Goal: Navigation & Orientation: Find specific page/section

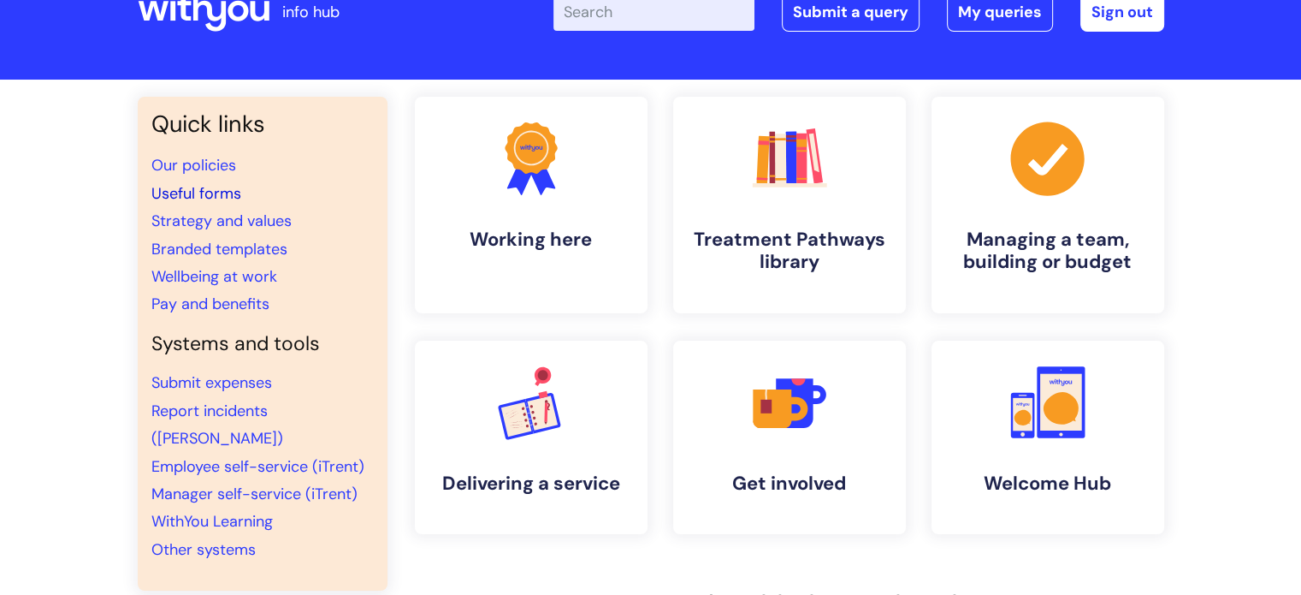
scroll to position [86, 0]
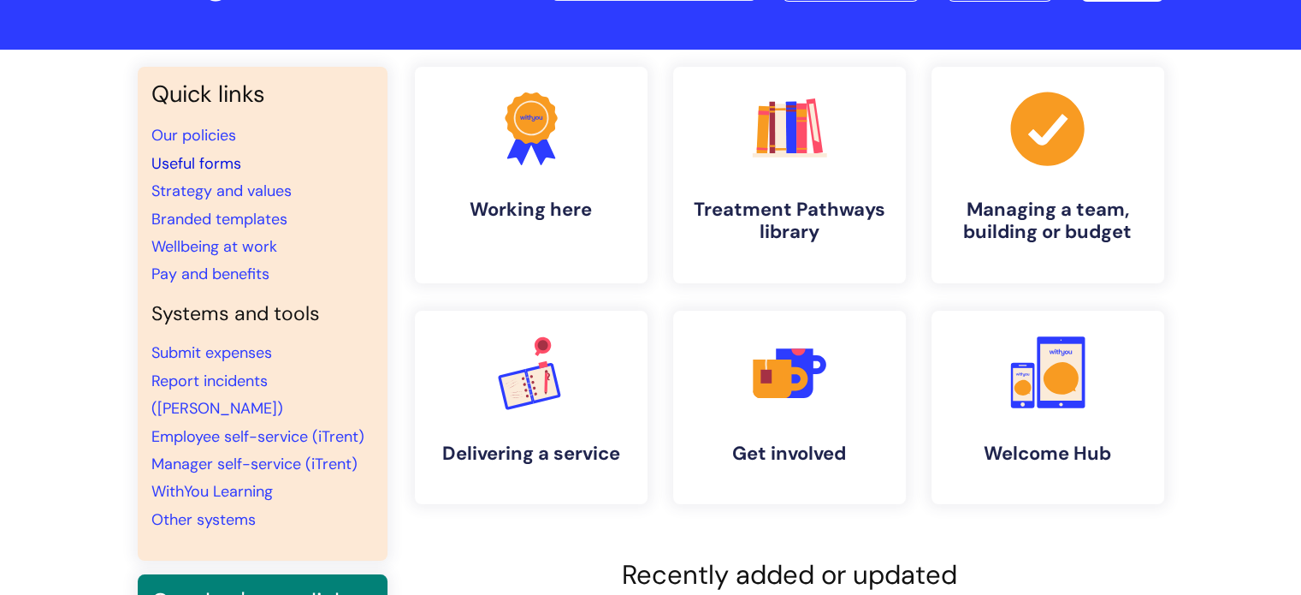
click at [205, 169] on link "Useful forms" at bounding box center [196, 163] width 90 height 21
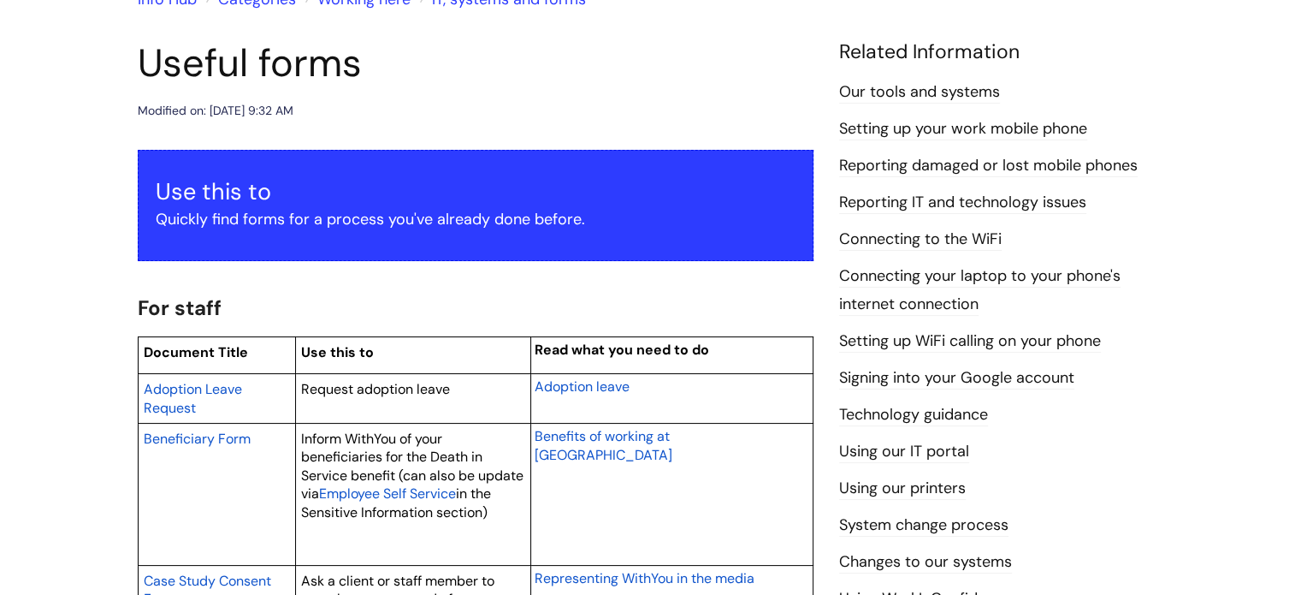
scroll to position [171, 0]
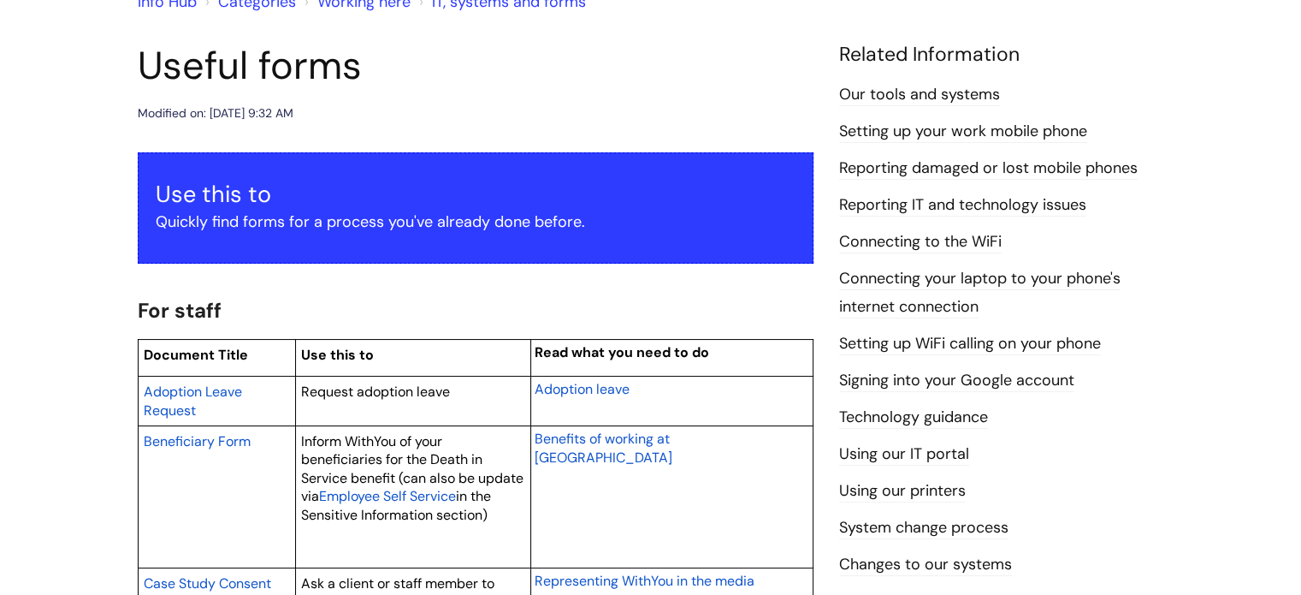
click at [879, 200] on link "Reporting IT and technology issues" at bounding box center [962, 205] width 247 height 22
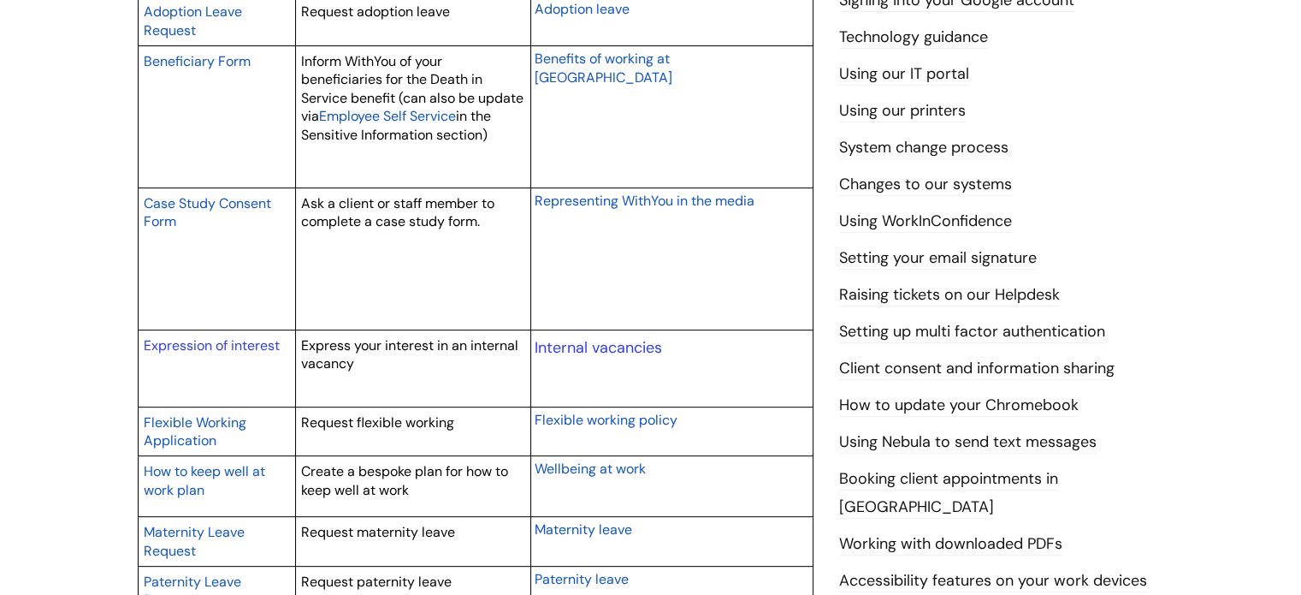
scroll to position [513, 0]
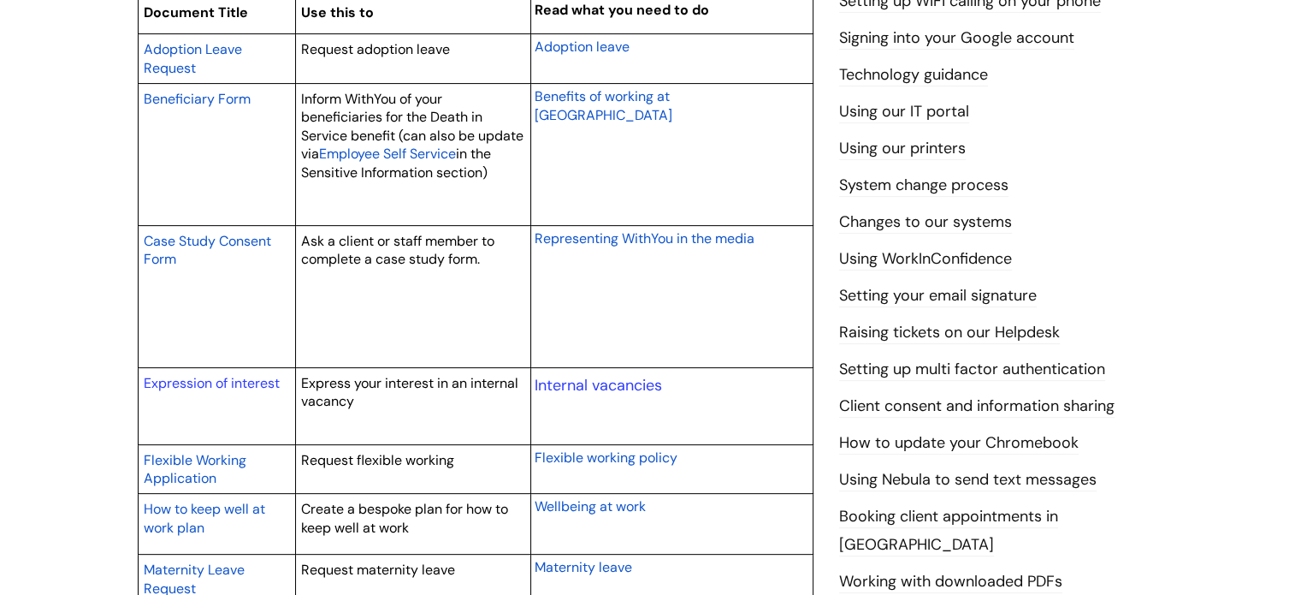
click at [907, 112] on link "Using our IT portal" at bounding box center [904, 112] width 130 height 22
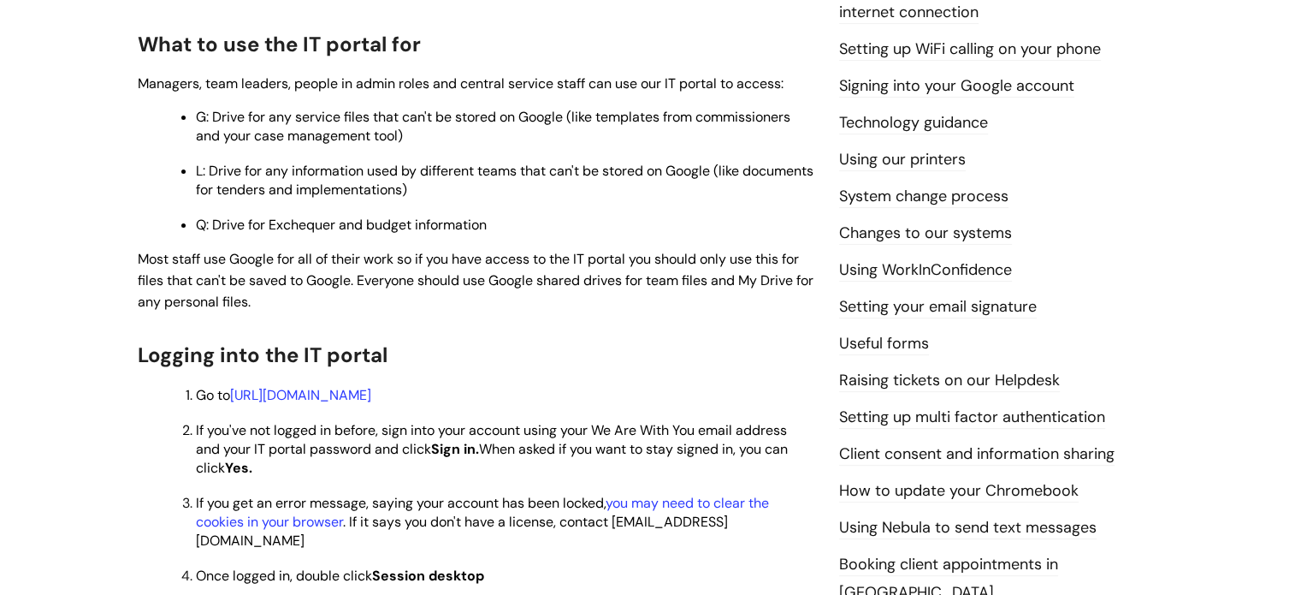
scroll to position [257, 0]
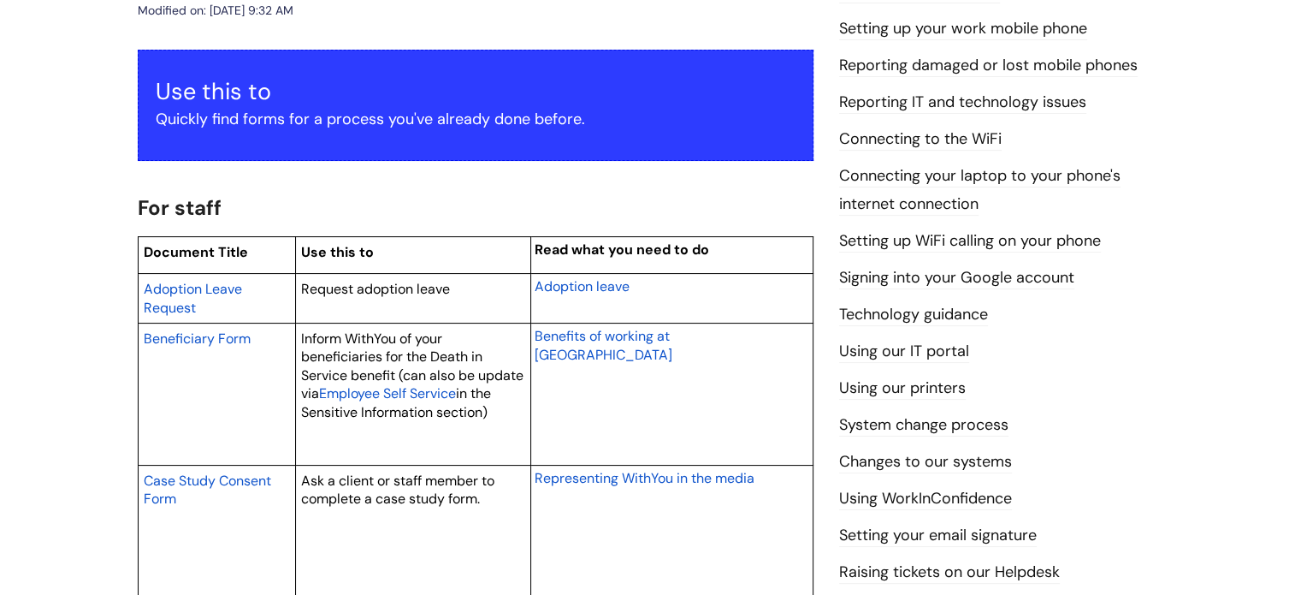
scroll to position [257, 0]
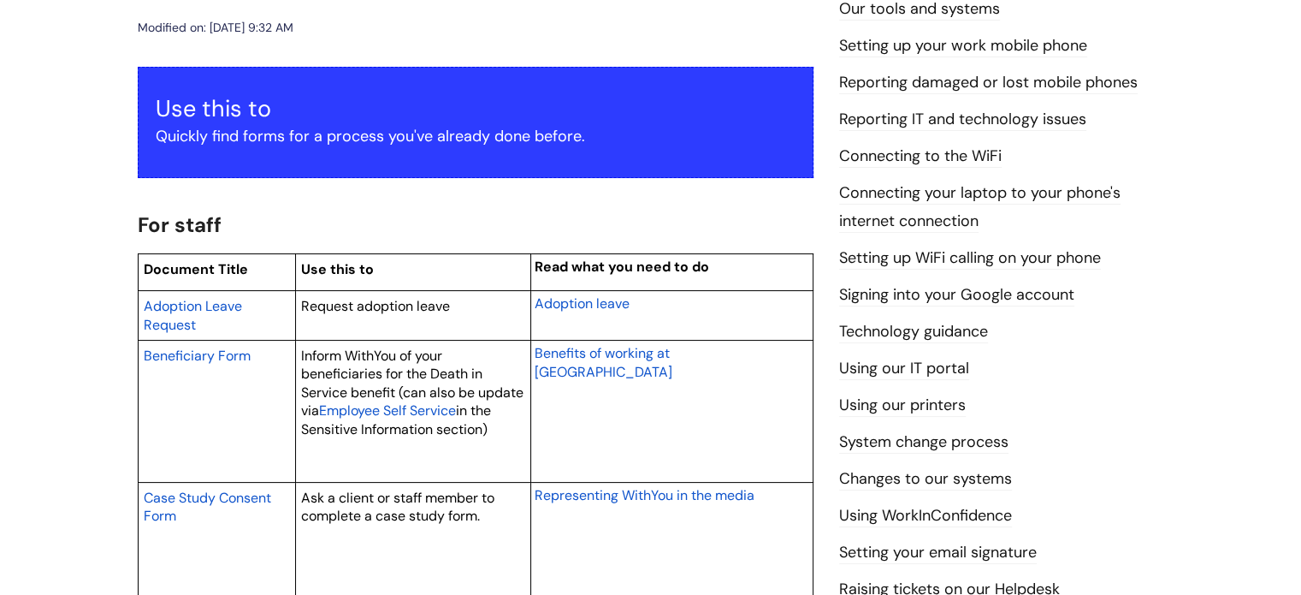
click at [914, 6] on link "Our tools and systems" at bounding box center [919, 9] width 161 height 22
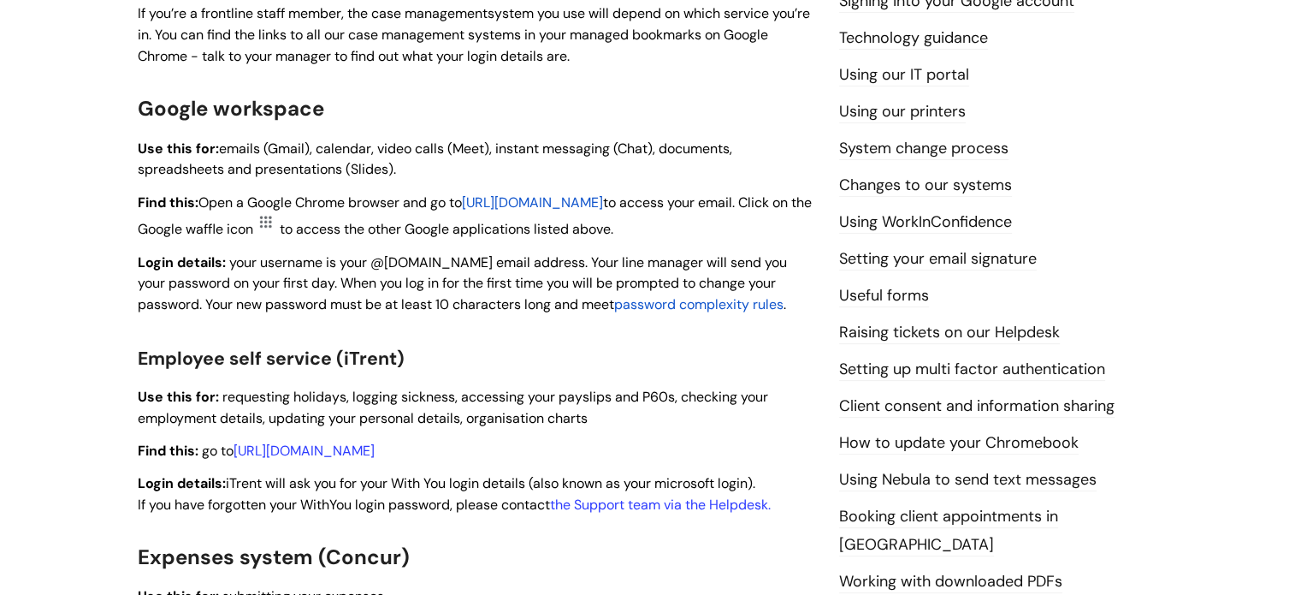
scroll to position [599, 0]
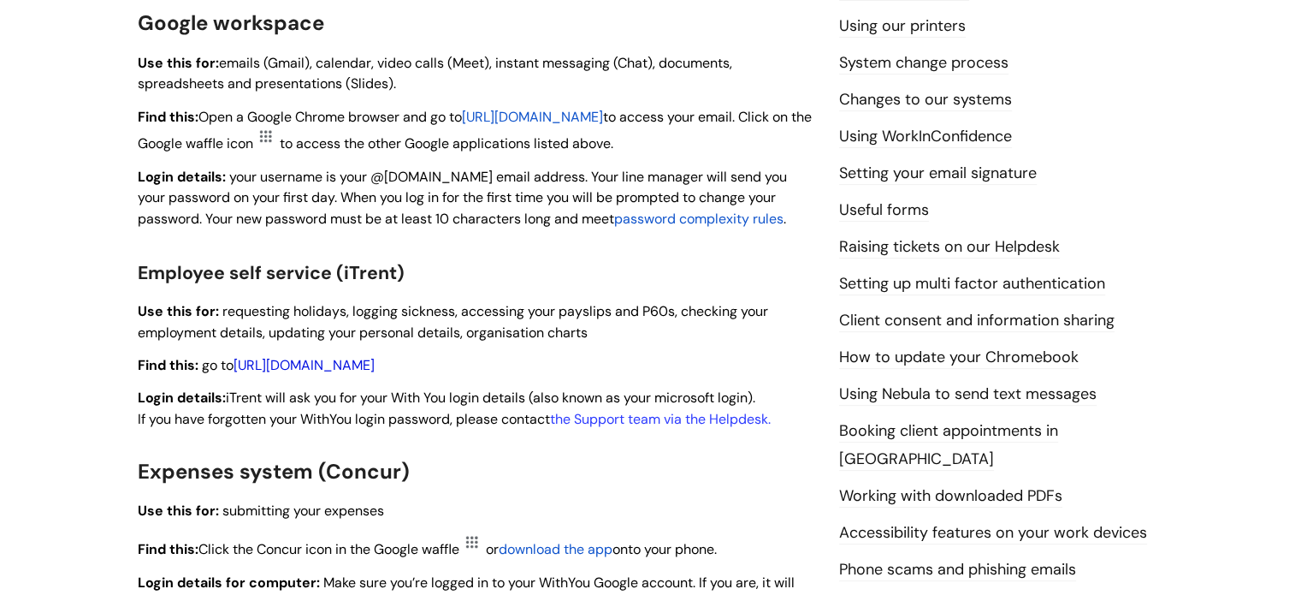
click at [375, 365] on link "[URL][DOMAIN_NAME]" at bounding box center [304, 365] width 141 height 18
